Goal: Complete application form: Complete application form

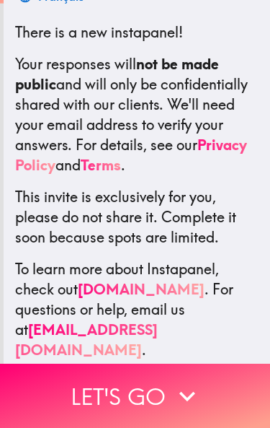
scroll to position [256, 0]
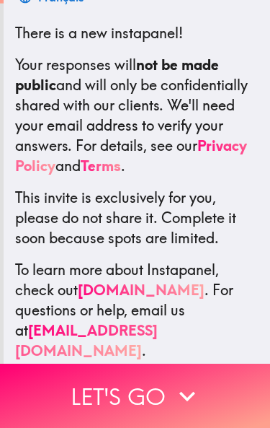
click at [200, 388] on icon "button" at bounding box center [188, 396] width 32 height 32
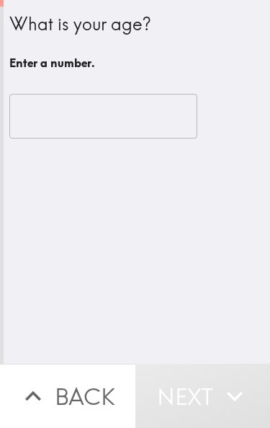
click at [146, 123] on input "number" at bounding box center [103, 116] width 188 height 45
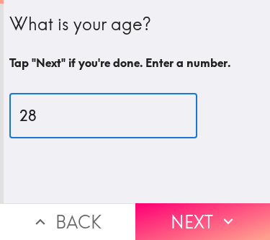
type input "28"
click at [211, 227] on button "Next" at bounding box center [204, 221] width 136 height 37
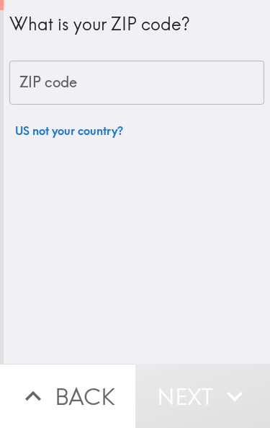
click at [186, 94] on input "ZIP code" at bounding box center [136, 83] width 255 height 45
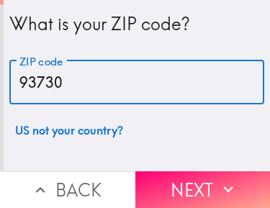
type input "93730"
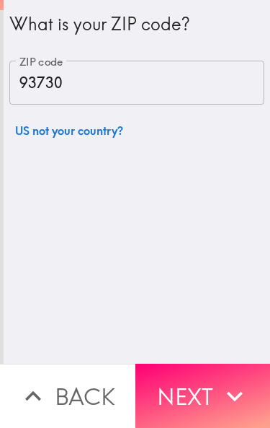
click at [209, 391] on button "Next" at bounding box center [204, 395] width 136 height 64
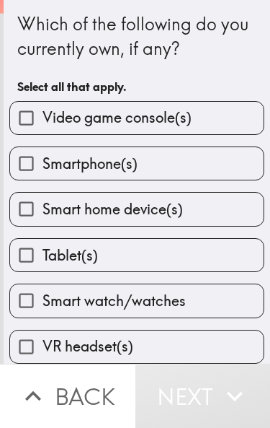
click at [202, 118] on label "Video game console(s)" at bounding box center [137, 118] width 254 height 32
click at [43, 118] on input "Video game console(s)" at bounding box center [26, 118] width 32 height 32
checkbox input "true"
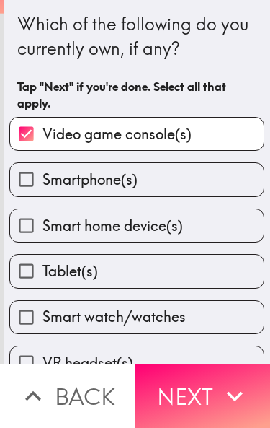
click at [186, 183] on label "Smartphone(s)" at bounding box center [137, 179] width 254 height 32
click at [43, 183] on input "Smartphone(s)" at bounding box center [26, 179] width 32 height 32
checkbox input "true"
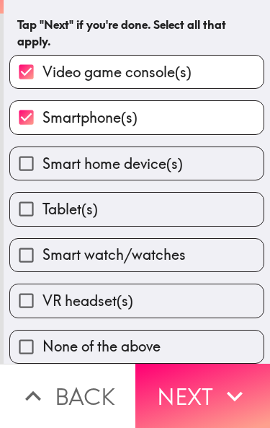
scroll to position [66, 0]
click at [190, 169] on label "Smart home device(s)" at bounding box center [137, 163] width 254 height 32
click at [43, 169] on input "Smart home device(s)" at bounding box center [26, 163] width 32 height 32
checkbox input "true"
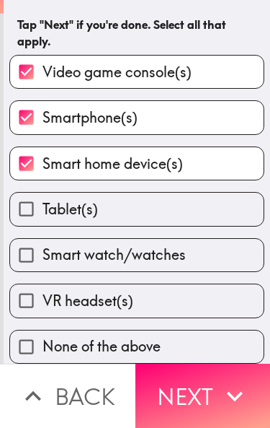
click at [181, 211] on label "Tablet(s)" at bounding box center [137, 209] width 254 height 32
click at [43, 211] on input "Tablet(s)" at bounding box center [26, 209] width 32 height 32
checkbox input "true"
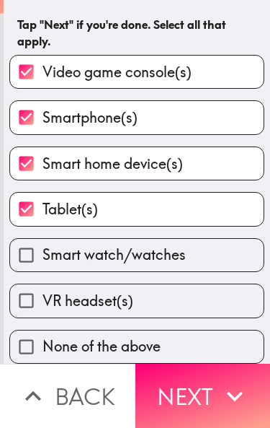
click at [186, 249] on span "Smart watch/watches" at bounding box center [114, 254] width 143 height 20
click at [43, 249] on input "Smart watch/watches" at bounding box center [26, 255] width 32 height 32
checkbox input "true"
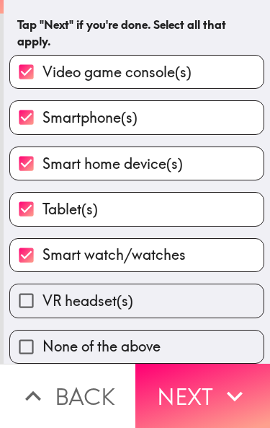
click at [206, 392] on button "Next" at bounding box center [204, 395] width 136 height 64
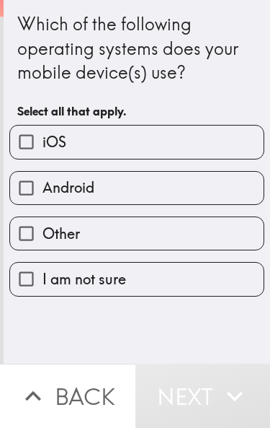
click at [187, 136] on label "iOS" at bounding box center [137, 141] width 254 height 32
click at [43, 136] on input "iOS" at bounding box center [26, 141] width 32 height 32
checkbox input "true"
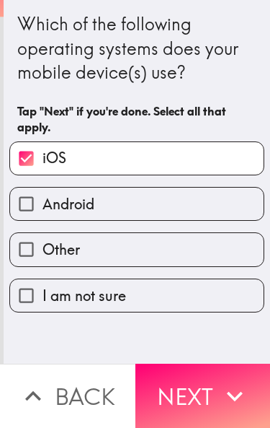
click at [218, 392] on button "Next" at bounding box center [204, 395] width 136 height 64
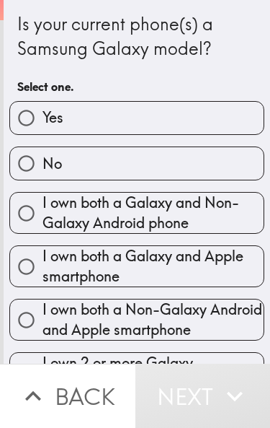
click at [184, 165] on label "No" at bounding box center [137, 163] width 254 height 32
click at [43, 165] on input "No" at bounding box center [26, 163] width 32 height 32
radio input "true"
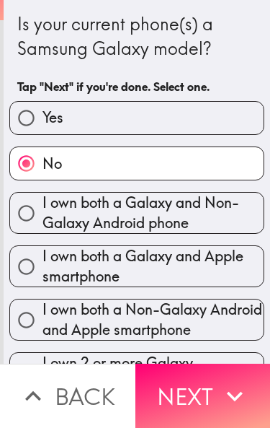
click at [217, 384] on button "Next" at bounding box center [204, 395] width 136 height 64
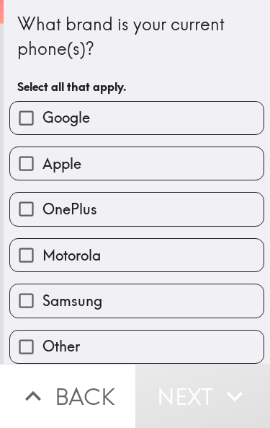
click at [178, 163] on label "Apple" at bounding box center [137, 163] width 254 height 32
click at [43, 163] on input "Apple" at bounding box center [26, 163] width 32 height 32
checkbox input "true"
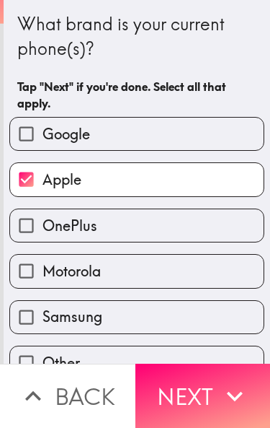
click at [216, 390] on button "Next" at bounding box center [204, 395] width 136 height 64
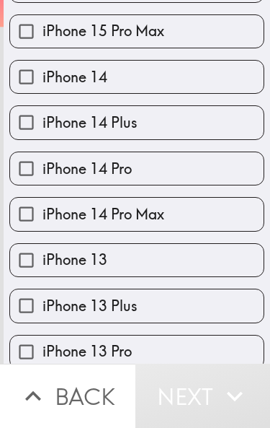
scroll to position [492, 0]
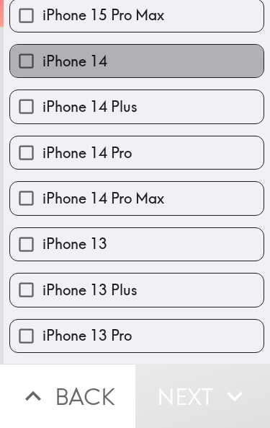
click at [209, 72] on label "iPhone 14" at bounding box center [137, 61] width 254 height 32
click at [43, 72] on input "iPhone 14" at bounding box center [26, 61] width 32 height 32
checkbox input "true"
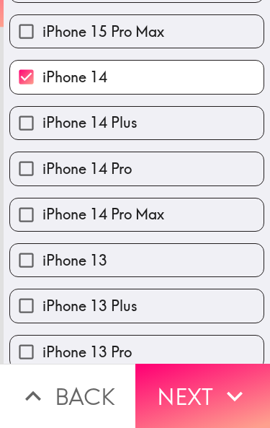
click at [206, 385] on button "Next" at bounding box center [204, 395] width 136 height 64
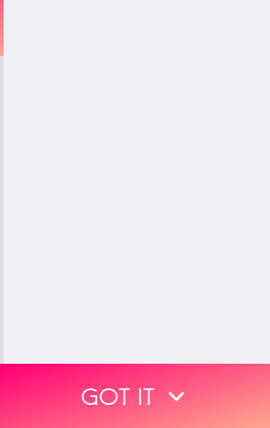
scroll to position [0, 0]
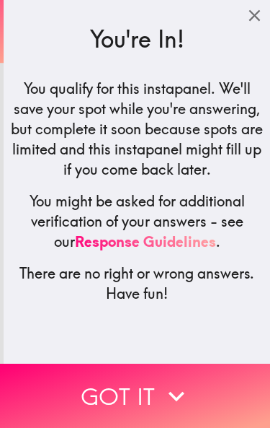
click at [177, 371] on button "Got it" at bounding box center [135, 395] width 270 height 64
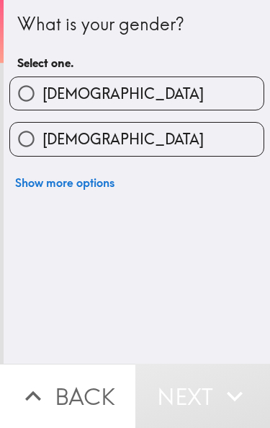
click at [182, 102] on label "[DEMOGRAPHIC_DATA]" at bounding box center [137, 93] width 254 height 32
click at [43, 102] on input "[DEMOGRAPHIC_DATA]" at bounding box center [26, 93] width 32 height 32
radio input "true"
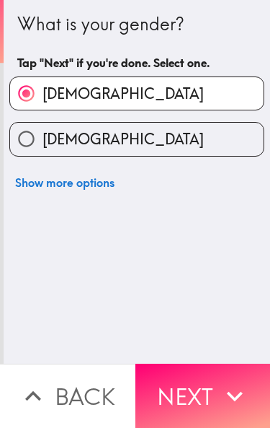
click at [209, 388] on button "Next" at bounding box center [204, 395] width 136 height 64
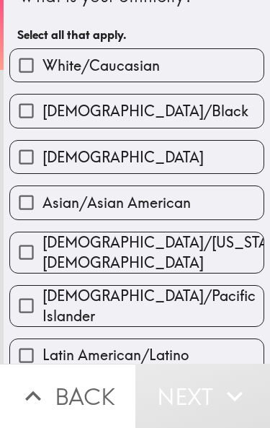
scroll to position [40, 0]
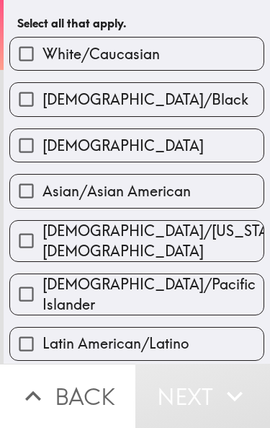
click at [197, 61] on label "White/Caucasian" at bounding box center [137, 53] width 254 height 32
click at [43, 61] on input "White/Caucasian" at bounding box center [26, 53] width 32 height 32
checkbox input "true"
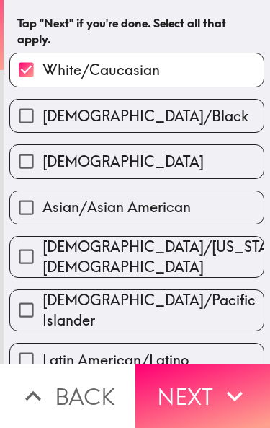
click at [180, 147] on label "[DEMOGRAPHIC_DATA]" at bounding box center [137, 161] width 254 height 32
click at [43, 147] on input "[DEMOGRAPHIC_DATA]" at bounding box center [26, 161] width 32 height 32
checkbox input "true"
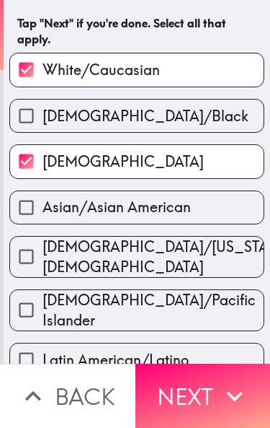
click at [211, 378] on button "Next" at bounding box center [204, 395] width 136 height 64
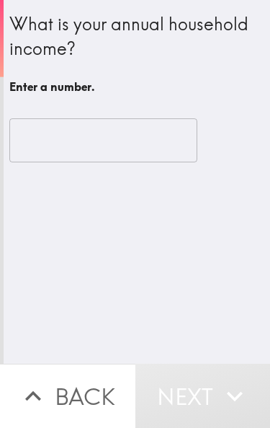
click at [147, 135] on input "number" at bounding box center [103, 140] width 188 height 45
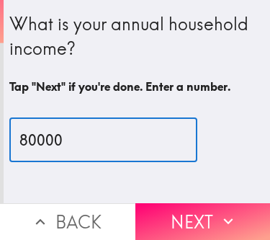
type input "80000"
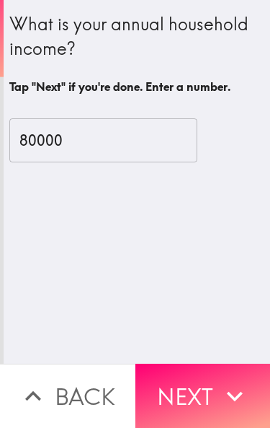
click at [215, 389] on button "Next" at bounding box center [204, 395] width 136 height 64
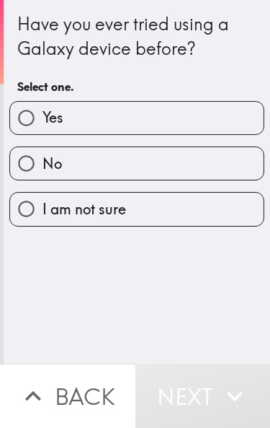
click at [188, 121] on label "Yes" at bounding box center [137, 118] width 254 height 32
click at [43, 121] on input "Yes" at bounding box center [26, 118] width 32 height 32
radio input "true"
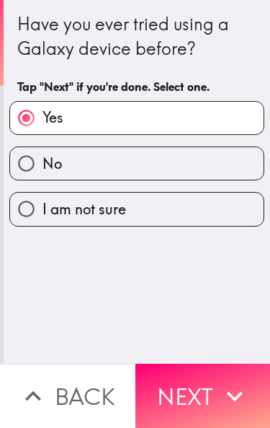
click at [218, 382] on button "Next" at bounding box center [204, 395] width 136 height 64
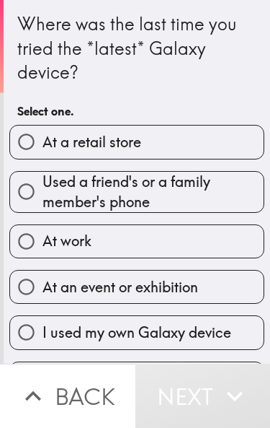
scroll to position [1, 0]
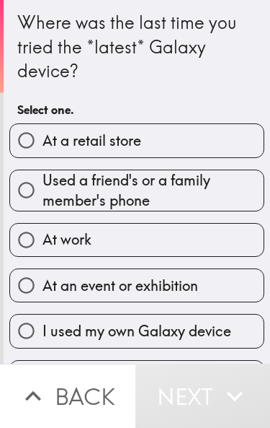
click at [193, 140] on label "At a retail store" at bounding box center [137, 140] width 254 height 32
click at [43, 140] on input "At a retail store" at bounding box center [26, 140] width 32 height 32
radio input "true"
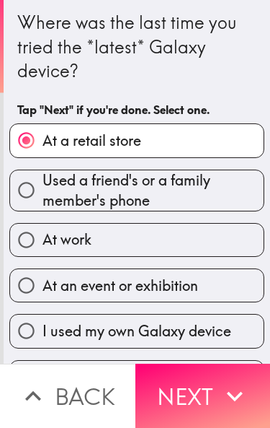
click at [203, 389] on button "Next" at bounding box center [204, 395] width 136 height 64
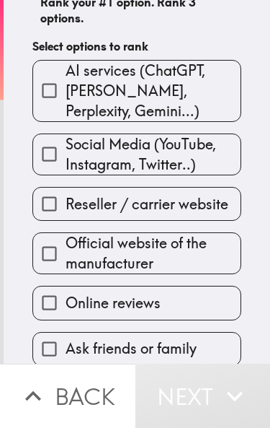
scroll to position [243, 0]
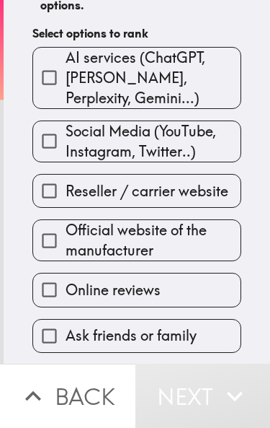
click at [204, 145] on span "Social Media (YouTube, Instagram, Twitter..)" at bounding box center [153, 141] width 175 height 40
click at [66, 145] on input "Social Media (YouTube, Instagram, Twitter..)" at bounding box center [49, 141] width 32 height 32
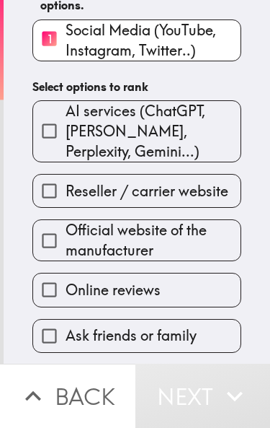
click at [189, 293] on label "Online reviews" at bounding box center [137, 289] width 208 height 32
click at [66, 293] on input "Online reviews" at bounding box center [49, 289] width 32 height 32
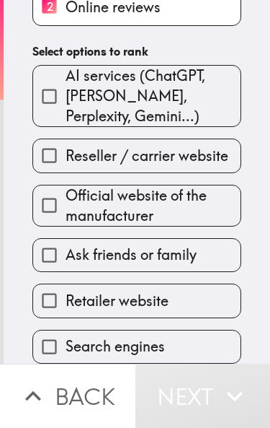
scroll to position [328, 0]
click at [197, 252] on span "Ask friends or family" at bounding box center [131, 254] width 131 height 20
click at [66, 252] on input "Ask friends or family" at bounding box center [49, 255] width 32 height 32
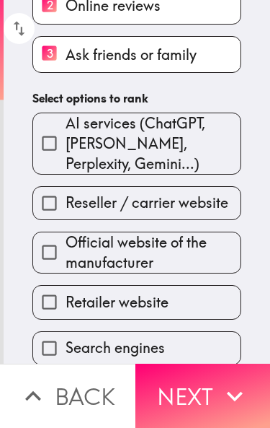
click at [217, 386] on button "Next" at bounding box center [204, 395] width 136 height 64
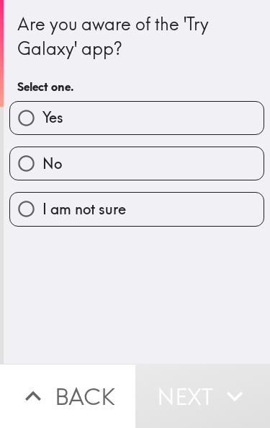
click at [213, 123] on label "Yes" at bounding box center [137, 118] width 254 height 32
click at [43, 123] on input "Yes" at bounding box center [26, 118] width 32 height 32
radio input "true"
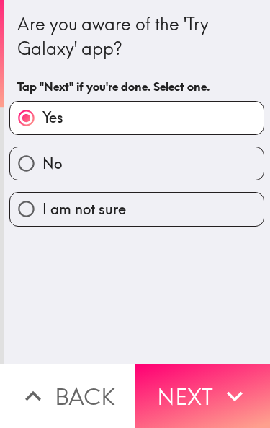
click at [208, 384] on button "Next" at bounding box center [204, 395] width 136 height 64
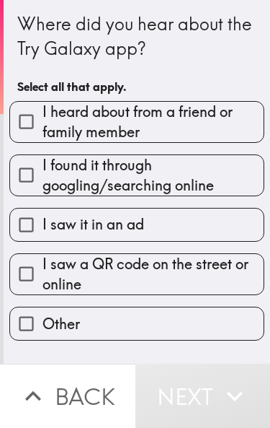
click at [218, 124] on span "I heard about from a friend or family member" at bounding box center [153, 122] width 221 height 40
click at [43, 124] on input "I heard about from a friend or family member" at bounding box center [26, 121] width 32 height 32
checkbox input "true"
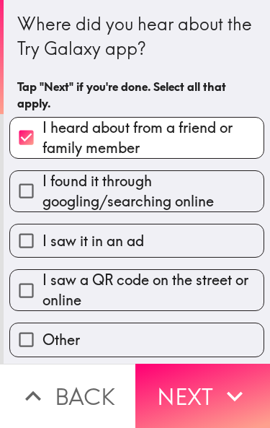
click at [206, 382] on button "Next" at bounding box center [204, 395] width 136 height 64
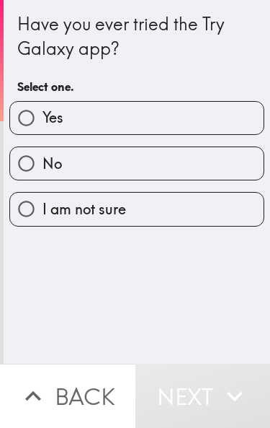
click at [190, 169] on label "No" at bounding box center [137, 163] width 254 height 32
click at [43, 169] on input "No" at bounding box center [26, 163] width 32 height 32
radio input "true"
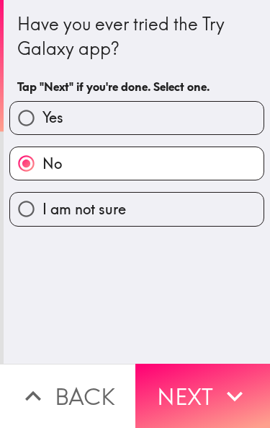
click at [203, 379] on button "Next" at bounding box center [204, 395] width 136 height 64
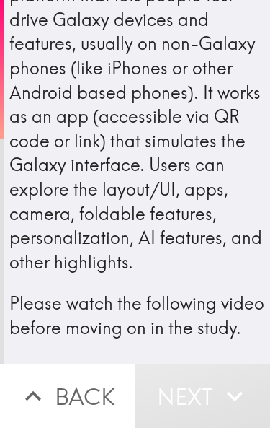
scroll to position [76, 0]
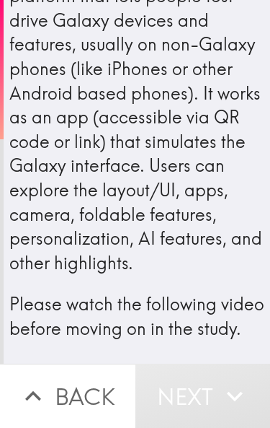
click at [105, 391] on button "Back" at bounding box center [68, 395] width 136 height 64
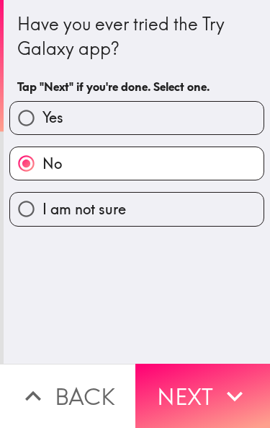
click at [205, 383] on button "Next" at bounding box center [204, 395] width 136 height 64
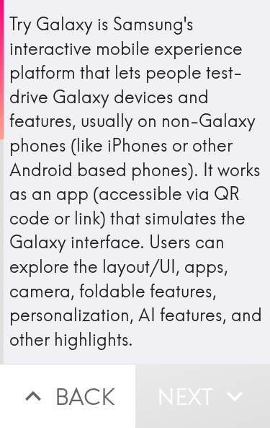
scroll to position [-1, 0]
click at [104, 384] on button "Back" at bounding box center [68, 395] width 136 height 64
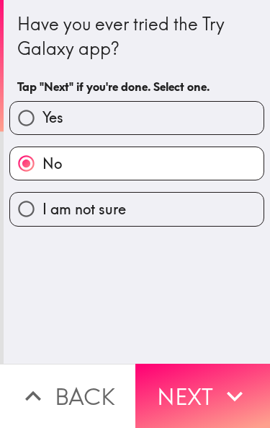
click at [186, 128] on label "Yes" at bounding box center [137, 118] width 254 height 32
click at [43, 128] on input "Yes" at bounding box center [26, 118] width 32 height 32
radio input "true"
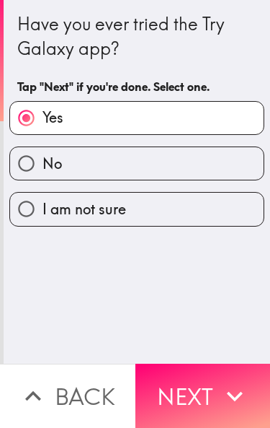
click at [216, 378] on button "Next" at bounding box center [204, 395] width 136 height 64
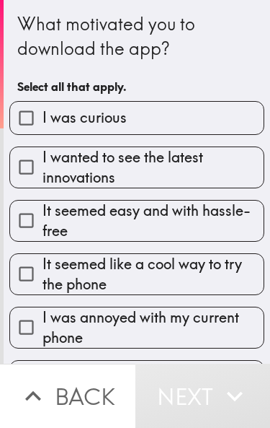
click at [205, 126] on label "I was curious" at bounding box center [137, 118] width 254 height 32
click at [43, 126] on input "I was curious" at bounding box center [26, 118] width 32 height 32
checkbox input "true"
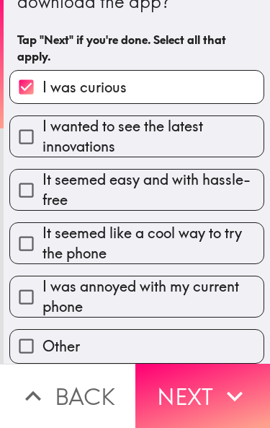
scroll to position [50, 0]
click at [193, 260] on span "It seemed like a cool way to try the phone" at bounding box center [153, 243] width 221 height 40
click at [43, 260] on input "It seemed like a cool way to try the phone" at bounding box center [26, 243] width 32 height 32
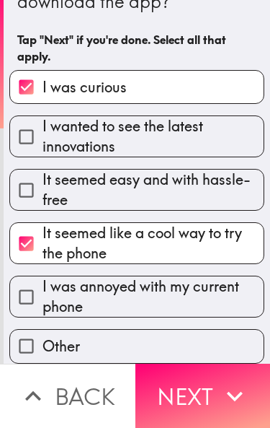
click at [192, 260] on span "It seemed like a cool way to try the phone" at bounding box center [153, 243] width 221 height 40
click at [43, 260] on input "It seemed like a cool way to try the phone" at bounding box center [26, 243] width 32 height 32
checkbox input "false"
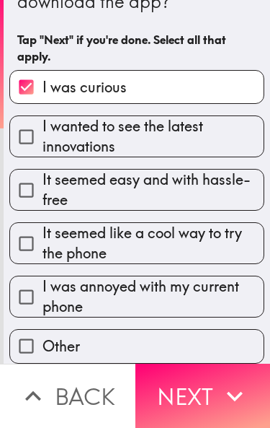
click at [203, 393] on button "Next" at bounding box center [204, 395] width 136 height 64
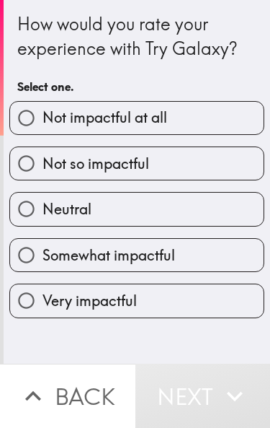
click at [177, 250] on label "Somewhat impactful" at bounding box center [137, 255] width 254 height 32
click at [43, 250] on input "Somewhat impactful" at bounding box center [26, 255] width 32 height 32
radio input "true"
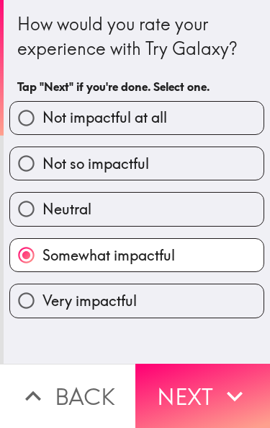
click at [210, 387] on button "Next" at bounding box center [204, 395] width 136 height 64
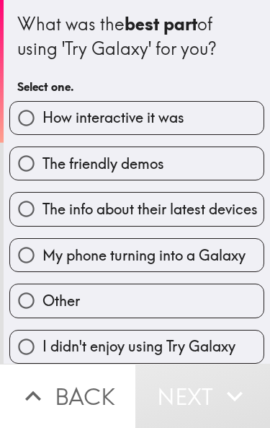
scroll to position [4, 0]
click at [208, 116] on label "How interactive it was" at bounding box center [137, 118] width 254 height 32
click at [43, 116] on input "How interactive it was" at bounding box center [26, 118] width 32 height 32
radio input "true"
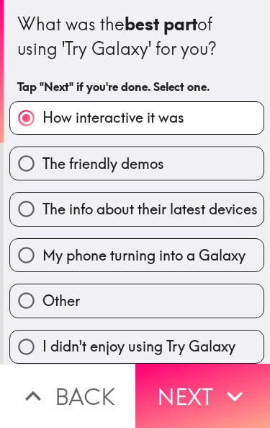
click at [207, 379] on button "Next" at bounding box center [204, 395] width 136 height 64
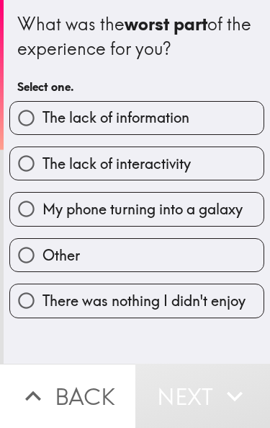
click at [201, 264] on label "Other" at bounding box center [137, 255] width 254 height 32
click at [43, 264] on input "Other" at bounding box center [26, 255] width 32 height 32
radio input "true"
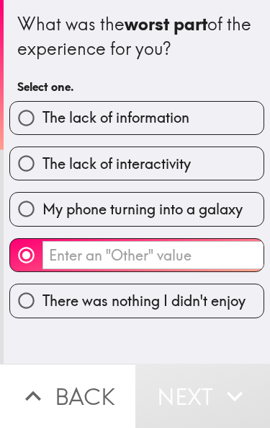
click at [221, 304] on span "There was nothing I didn't enjoy" at bounding box center [144, 301] width 203 height 20
click at [43, 304] on input "There was nothing I didn't enjoy" at bounding box center [26, 300] width 32 height 32
radio input "true"
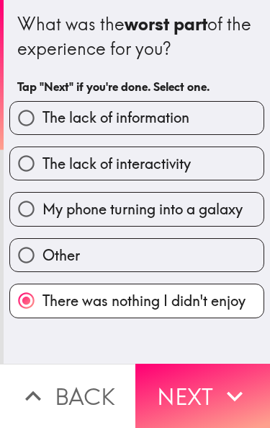
click at [220, 392] on icon "button" at bounding box center [235, 396] width 32 height 32
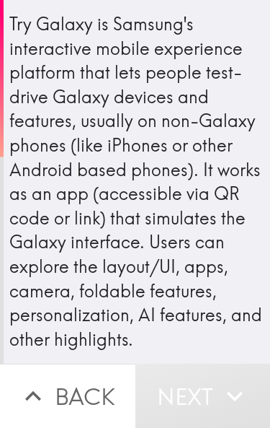
click at [170, 187] on div "Try Galaxy is Samsung's interactive mobile experience platform that lets people…" at bounding box center [136, 214] width 255 height 405
click at [151, 229] on div "Try Galaxy is Samsung's interactive mobile experience platform that lets people…" at bounding box center [136, 214] width 255 height 405
click at [138, 279] on div "Try Galaxy is Samsung's interactive mobile experience platform that lets people…" at bounding box center [136, 214] width 255 height 405
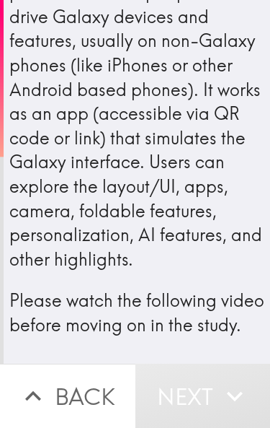
scroll to position [76, 0]
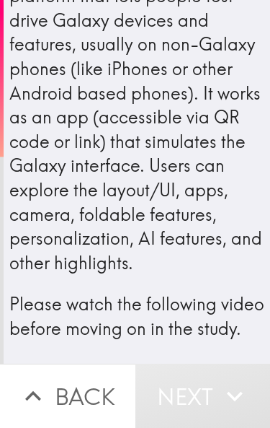
click at [218, 105] on div "Try Galaxy is Samsung's interactive mobile experience platform that lets people…" at bounding box center [136, 138] width 255 height 405
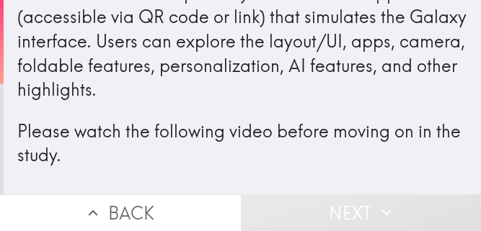
scroll to position [102, 0]
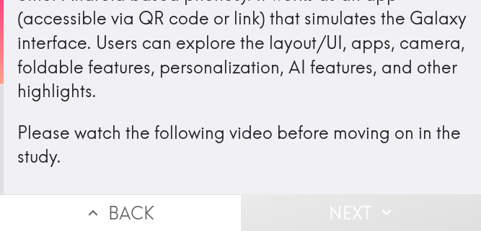
click at [270, 206] on button "Next" at bounding box center [361, 213] width 241 height 37
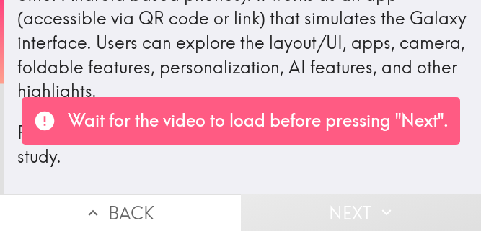
click at [270, 206] on button "Next" at bounding box center [361, 213] width 241 height 37
click at [270, 208] on button "Next" at bounding box center [361, 213] width 241 height 37
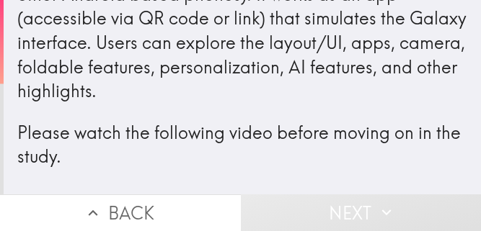
click at [270, 202] on button "Next" at bounding box center [361, 213] width 241 height 37
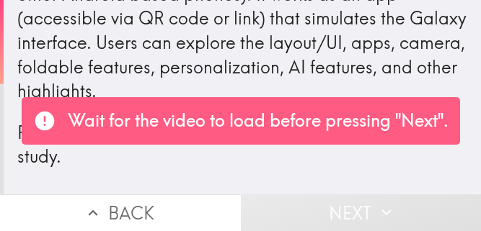
click at [270, 201] on button "Next" at bounding box center [361, 213] width 241 height 37
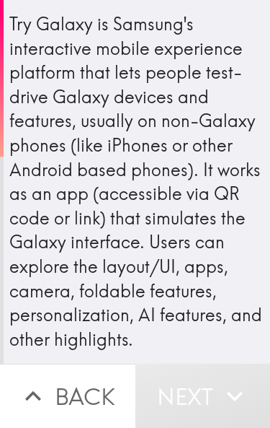
scroll to position [-6, 0]
